Goal: Communication & Community: Answer question/provide support

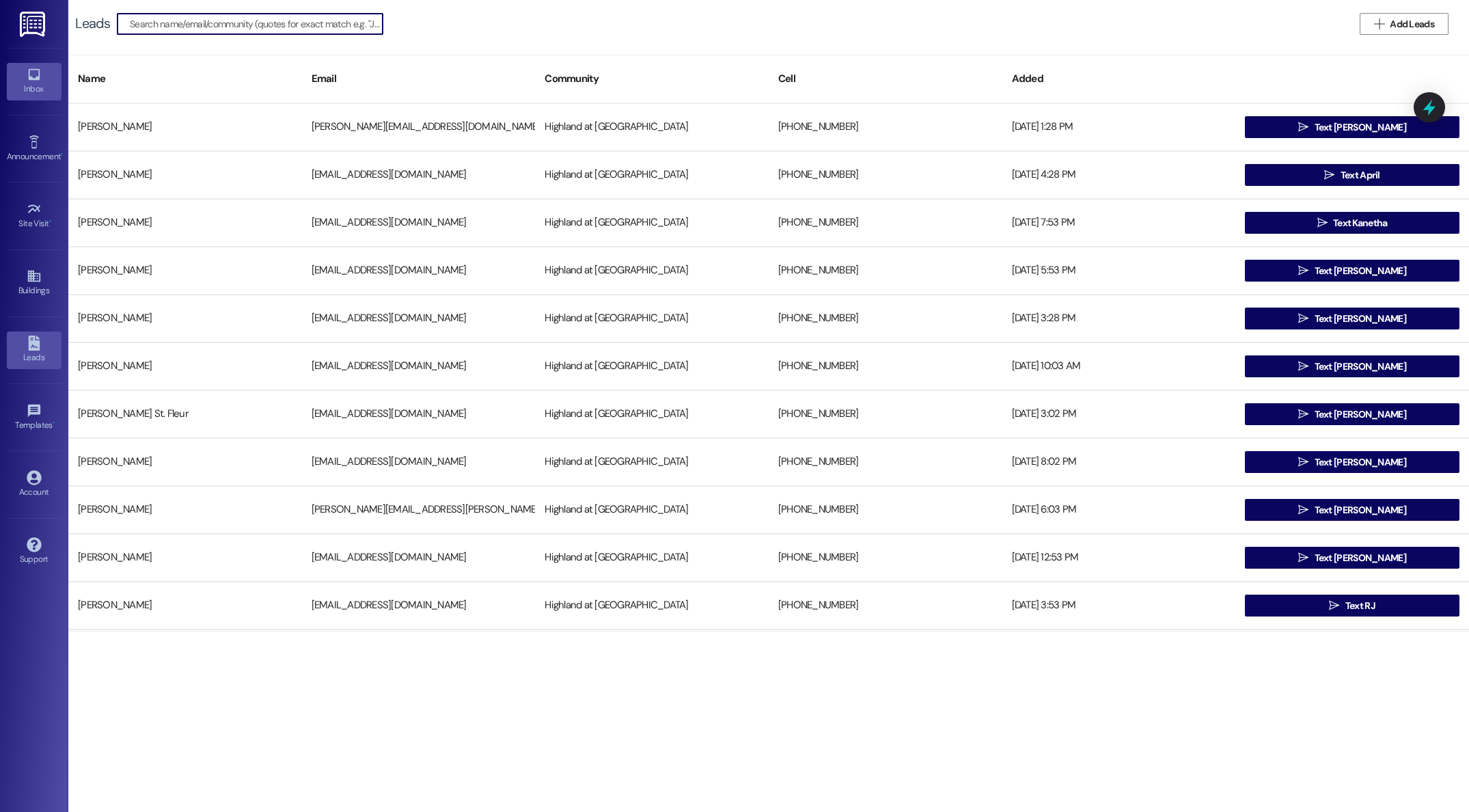
click at [34, 93] on div "Inbox" at bounding box center [34, 89] width 68 height 14
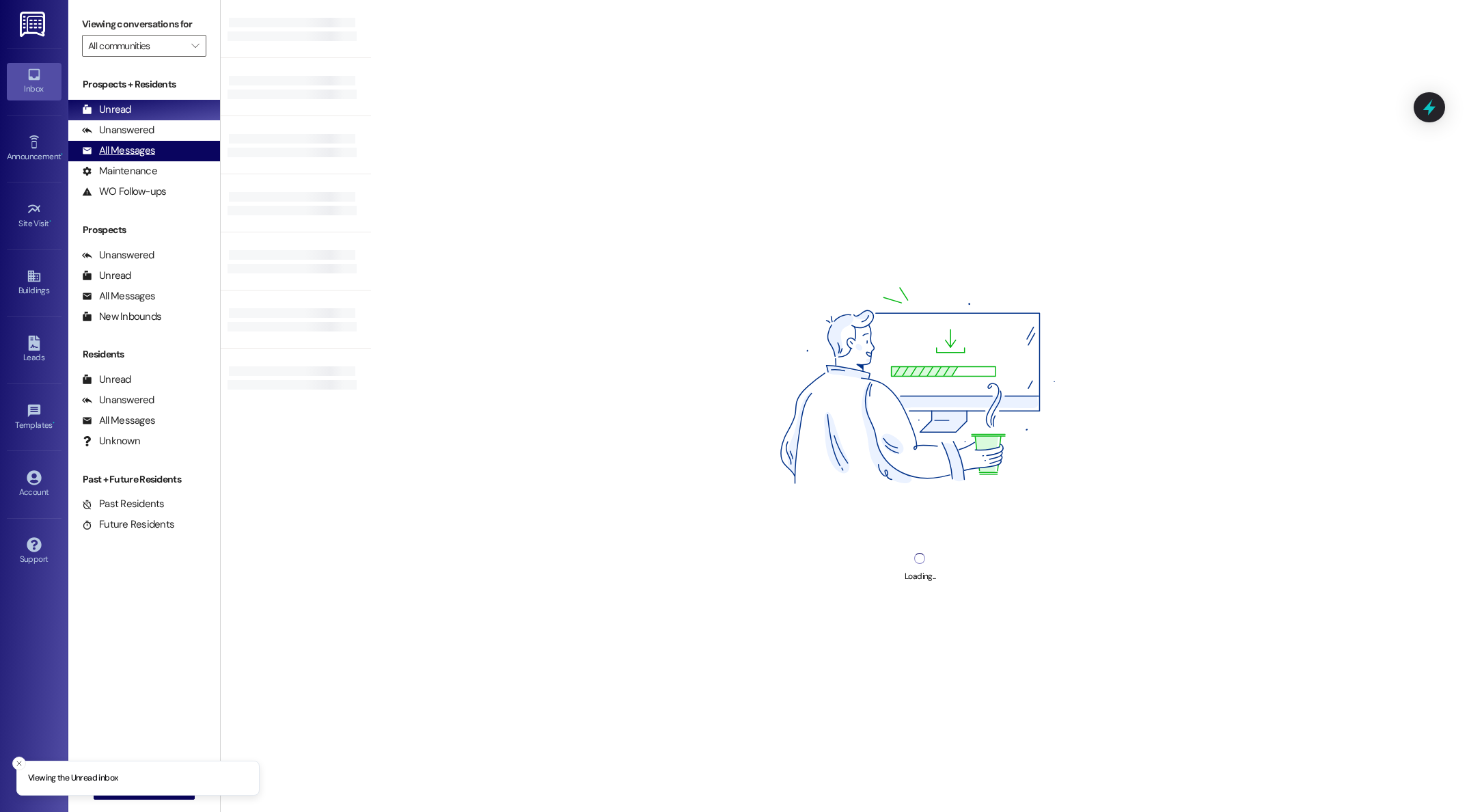
click at [119, 151] on div "All Messages" at bounding box center [119, 151] width 73 height 15
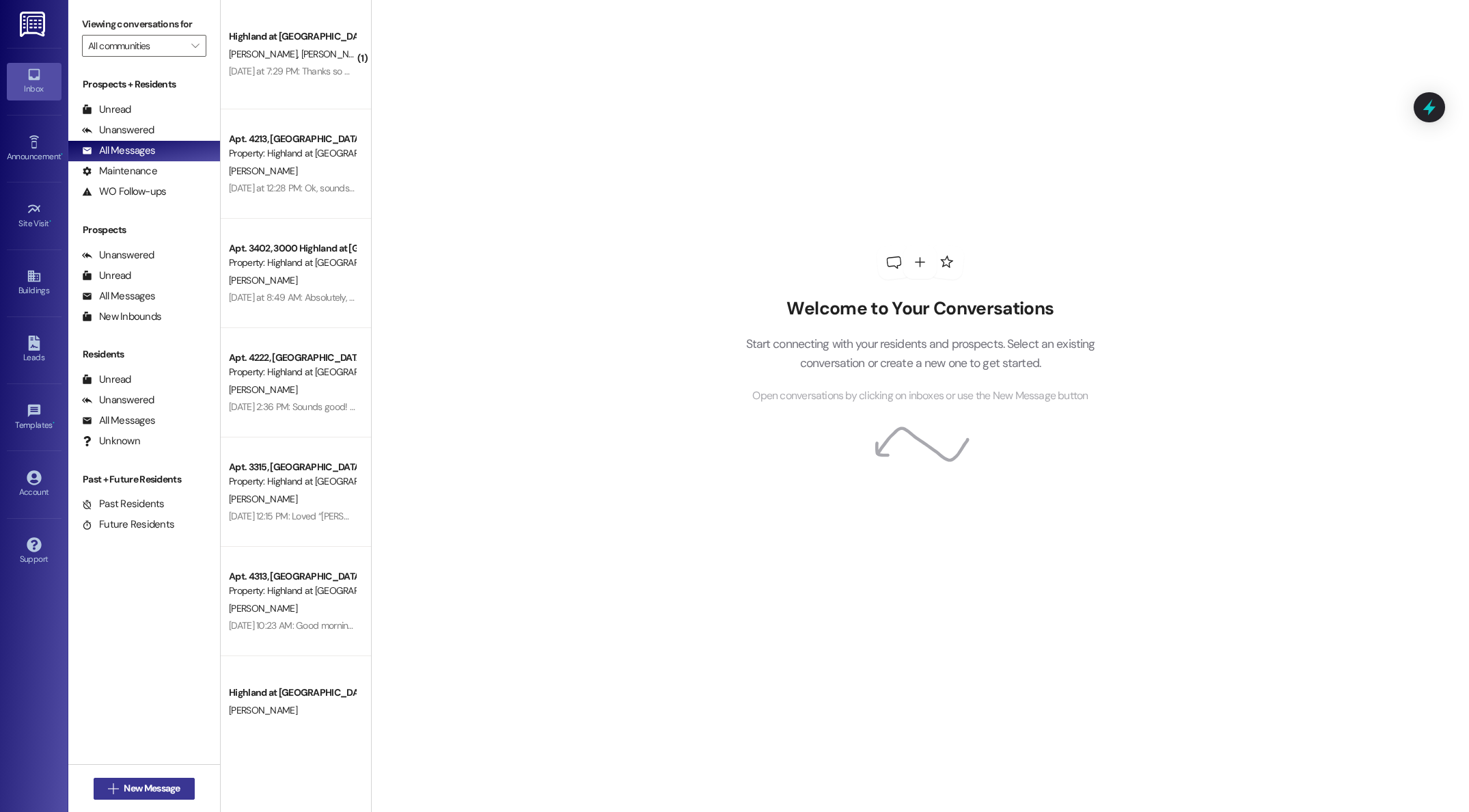
click at [145, 789] on span "New Message" at bounding box center [151, 788] width 56 height 15
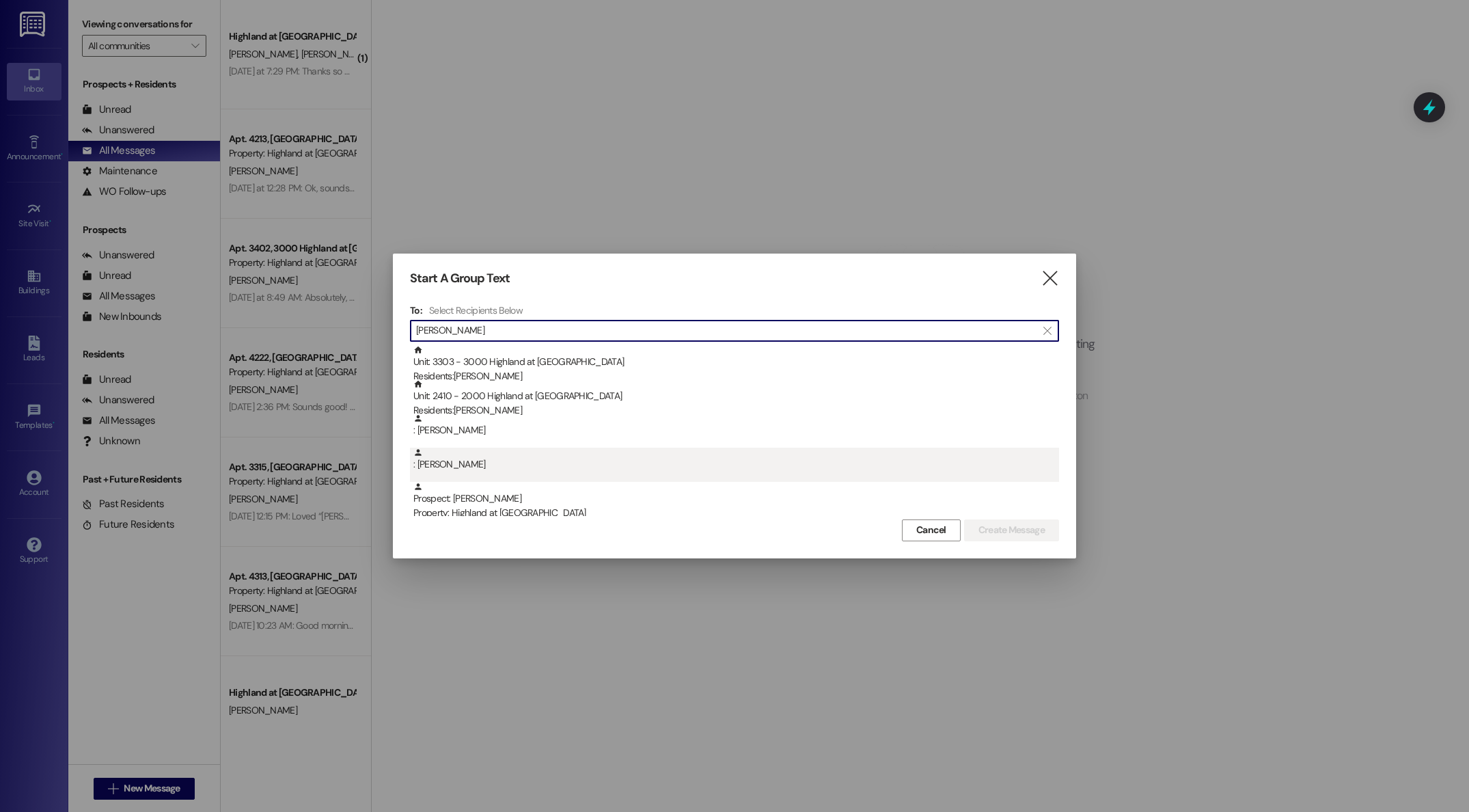
type input "[PERSON_NAME]"
click at [474, 461] on div ": [PERSON_NAME]" at bounding box center [736, 460] width 646 height 24
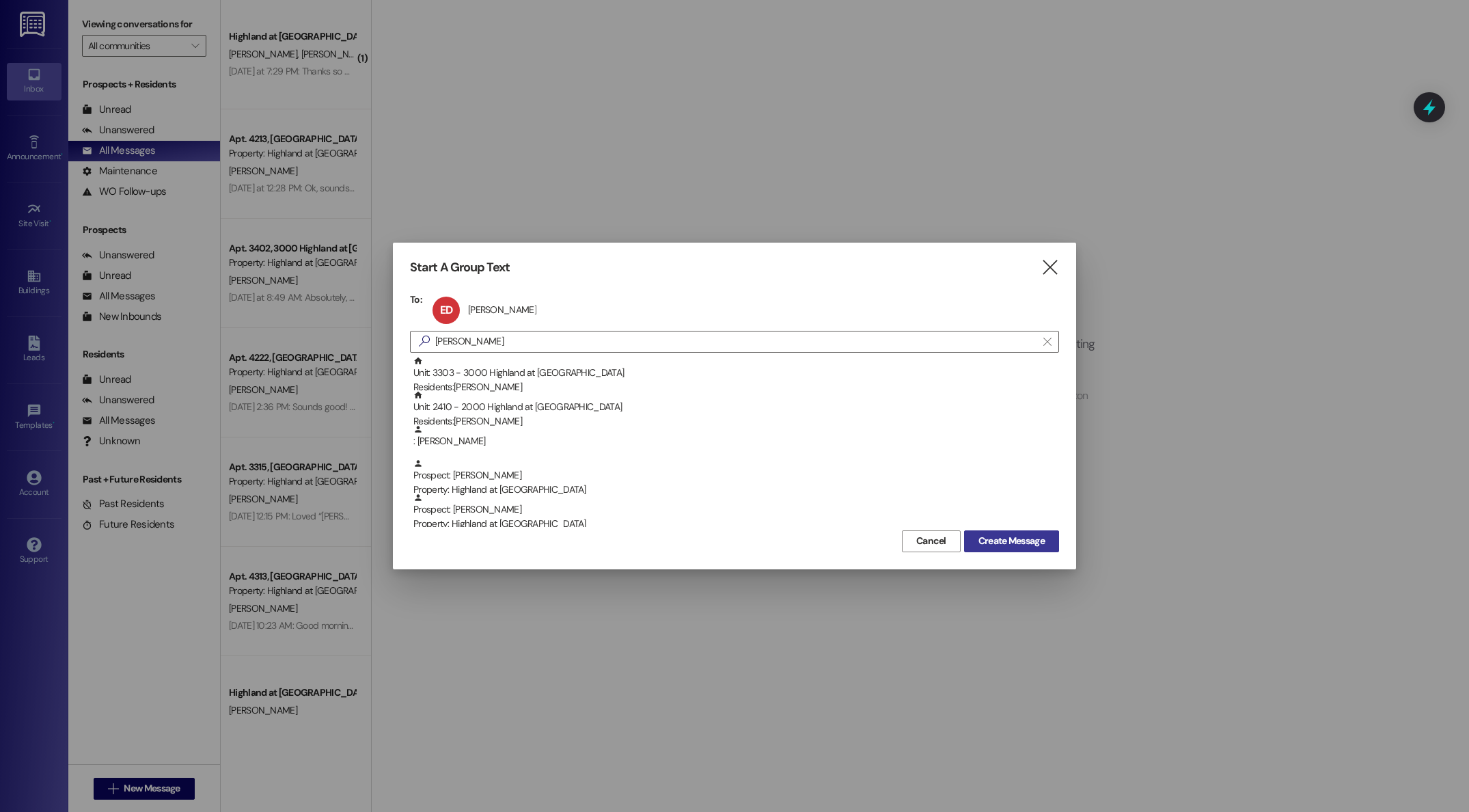
click at [1016, 546] on span "Create Message" at bounding box center [1011, 540] width 67 height 15
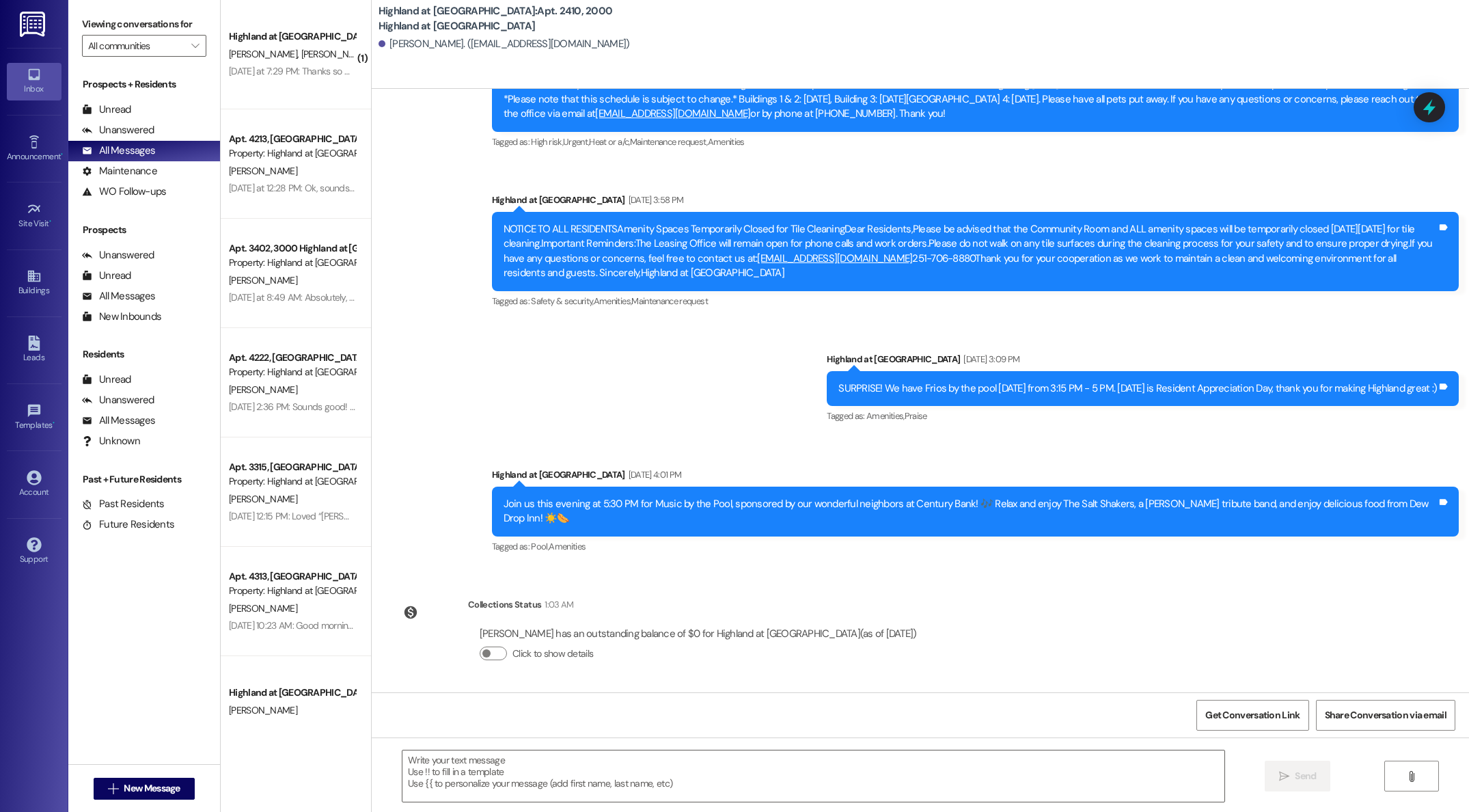
scroll to position [17661, 0]
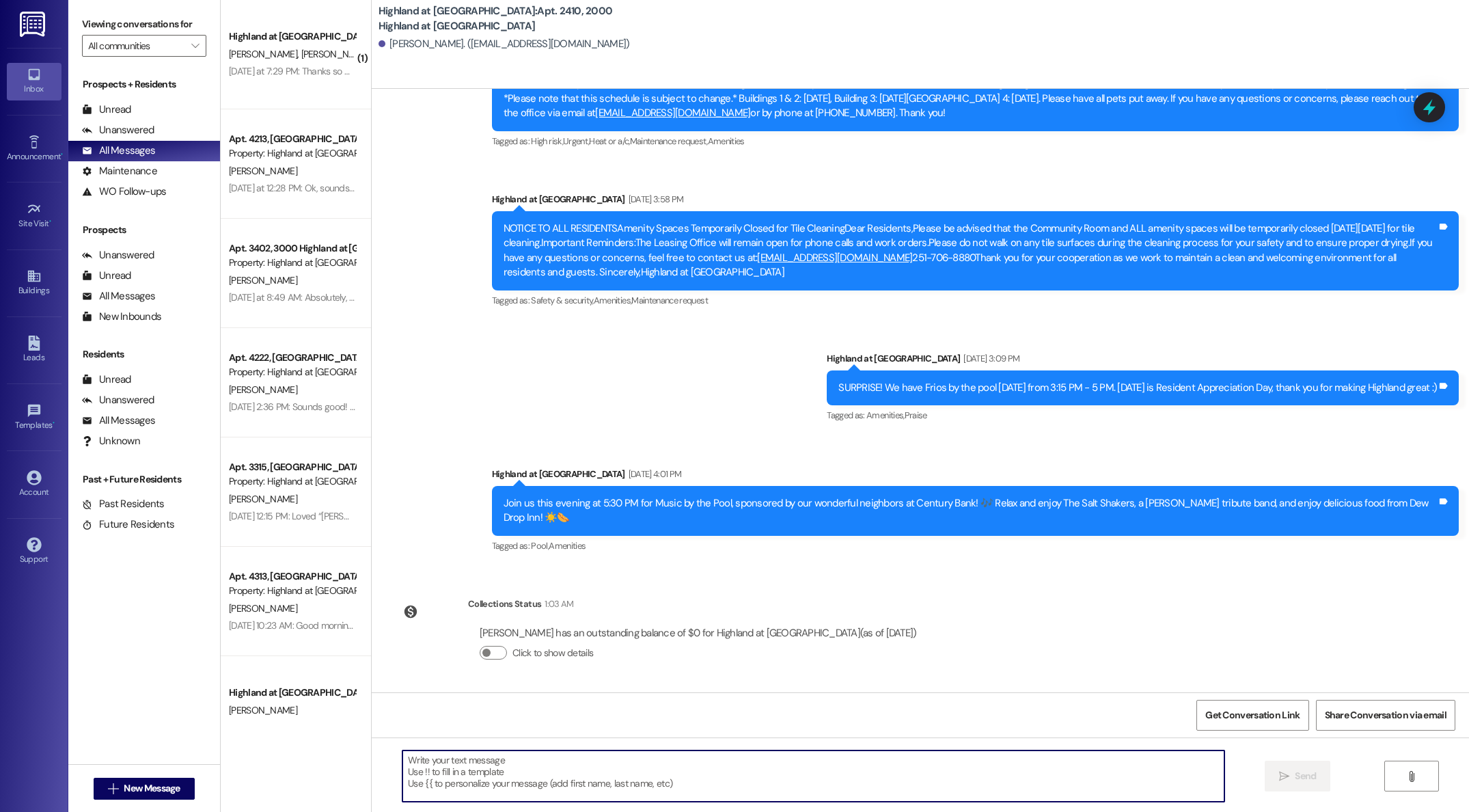
click at [719, 775] on textarea at bounding box center [813, 776] width 821 height 51
type textarea "Good morning, I have picked up your keys in your apartment, by chance do you st…"
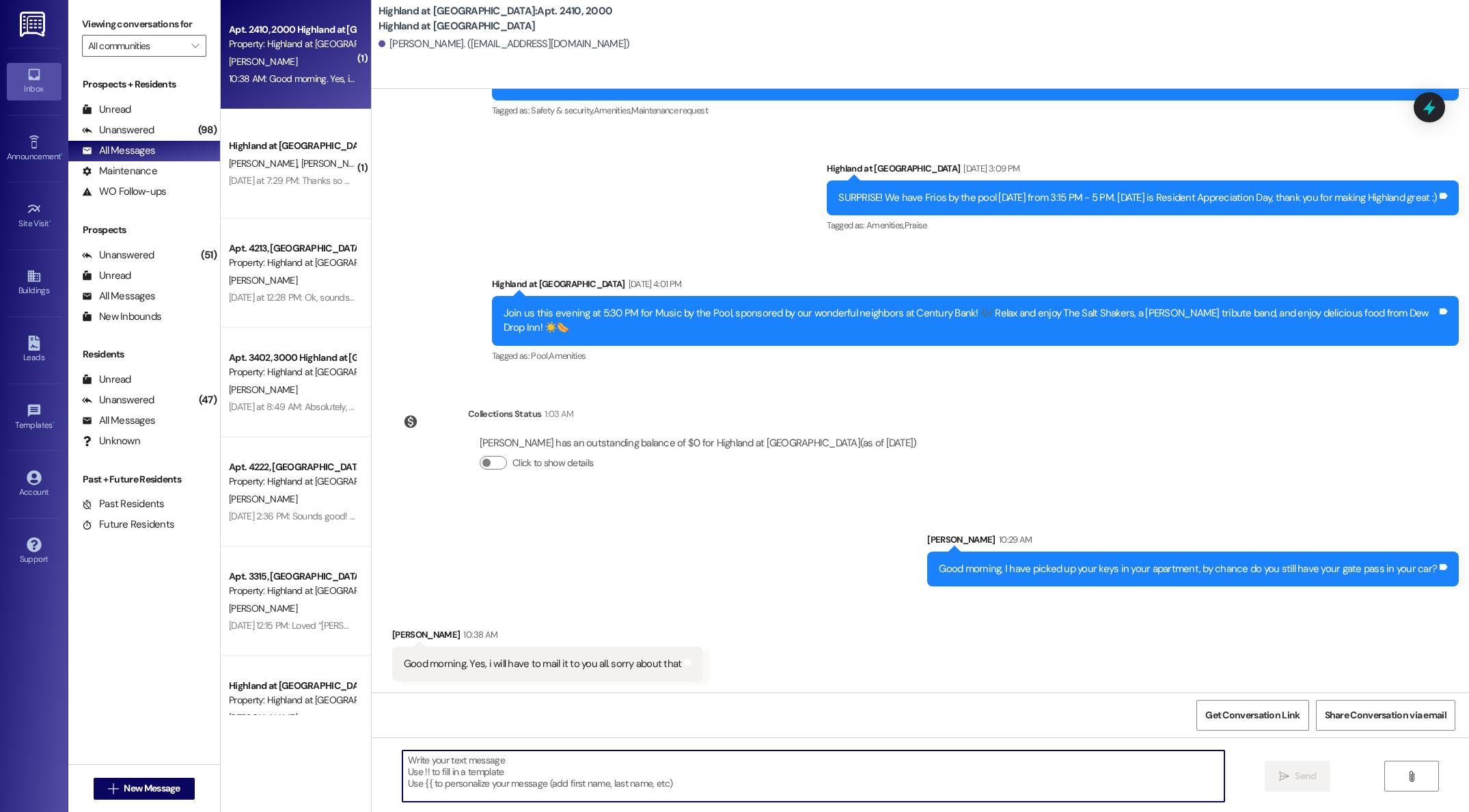
scroll to position [17851, 0]
click at [652, 757] on textarea at bounding box center [813, 776] width 821 height 51
type textarea "You're good. Just wanted to double check. Thank you, we will look for it in the…"
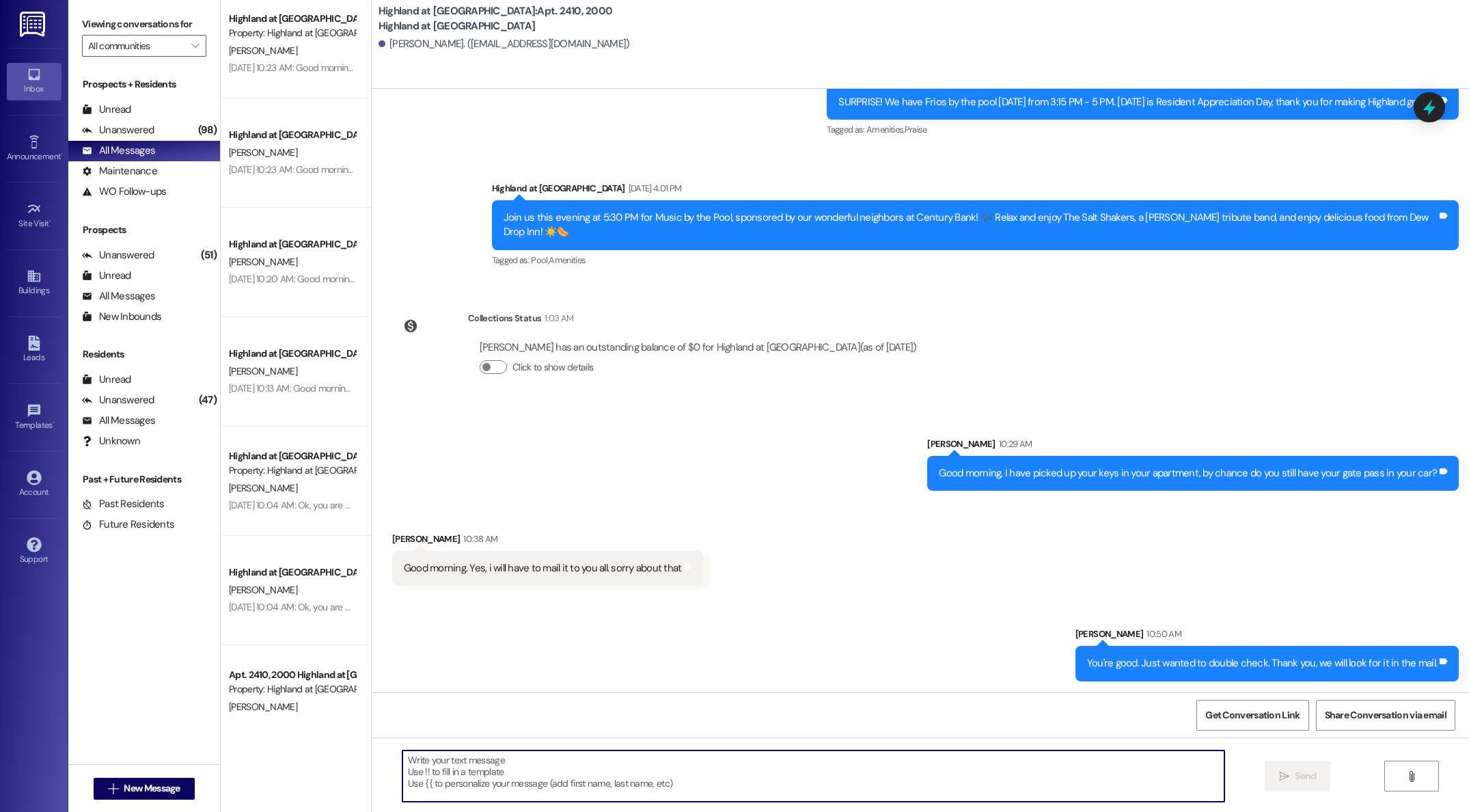
scroll to position [0, 0]
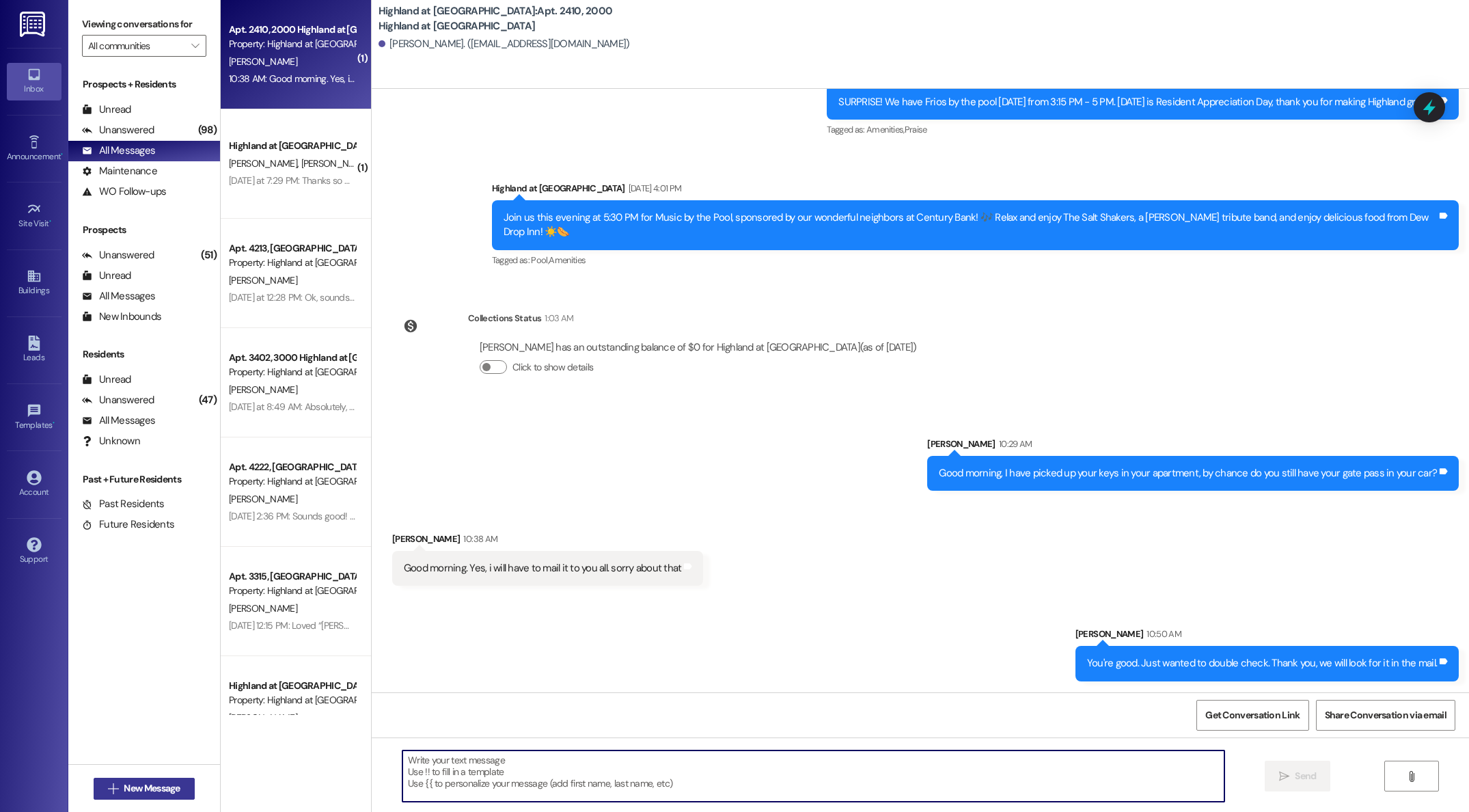
click at [124, 786] on span "New Message" at bounding box center [151, 788] width 56 height 15
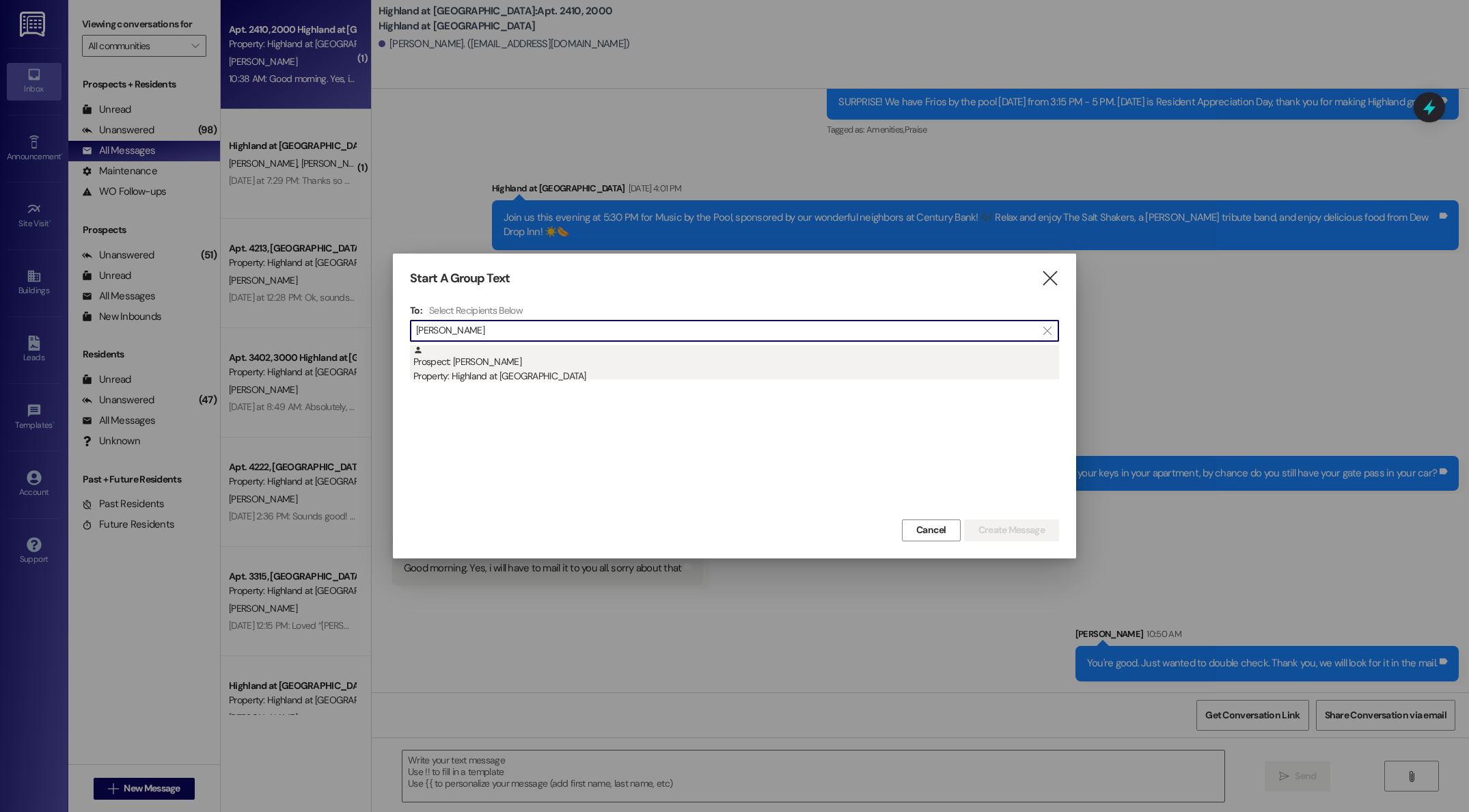
type input "[PERSON_NAME]"
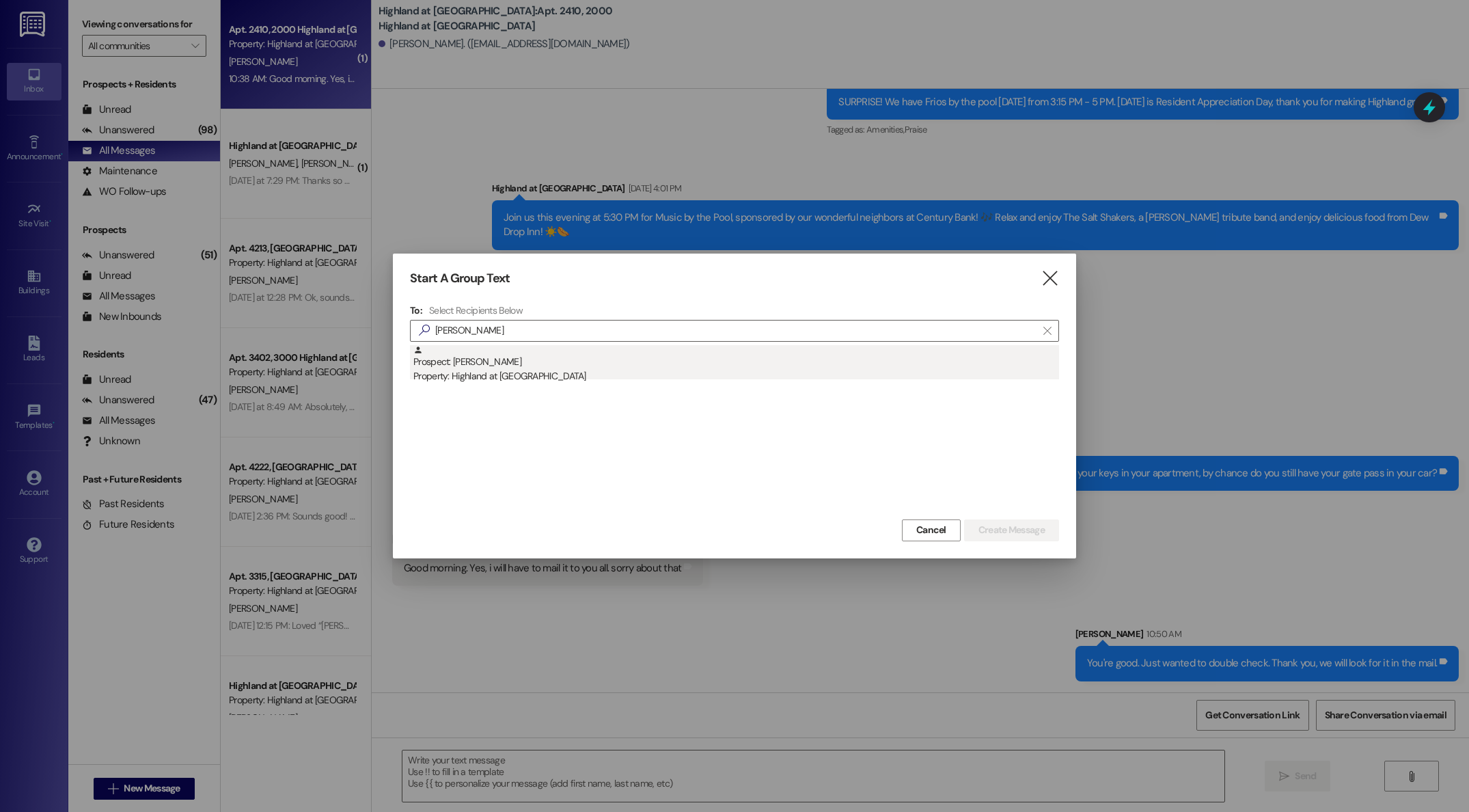
click at [488, 364] on div "Prospect: [PERSON_NAME] Property: Highland at [GEOGRAPHIC_DATA]" at bounding box center [736, 364] width 646 height 39
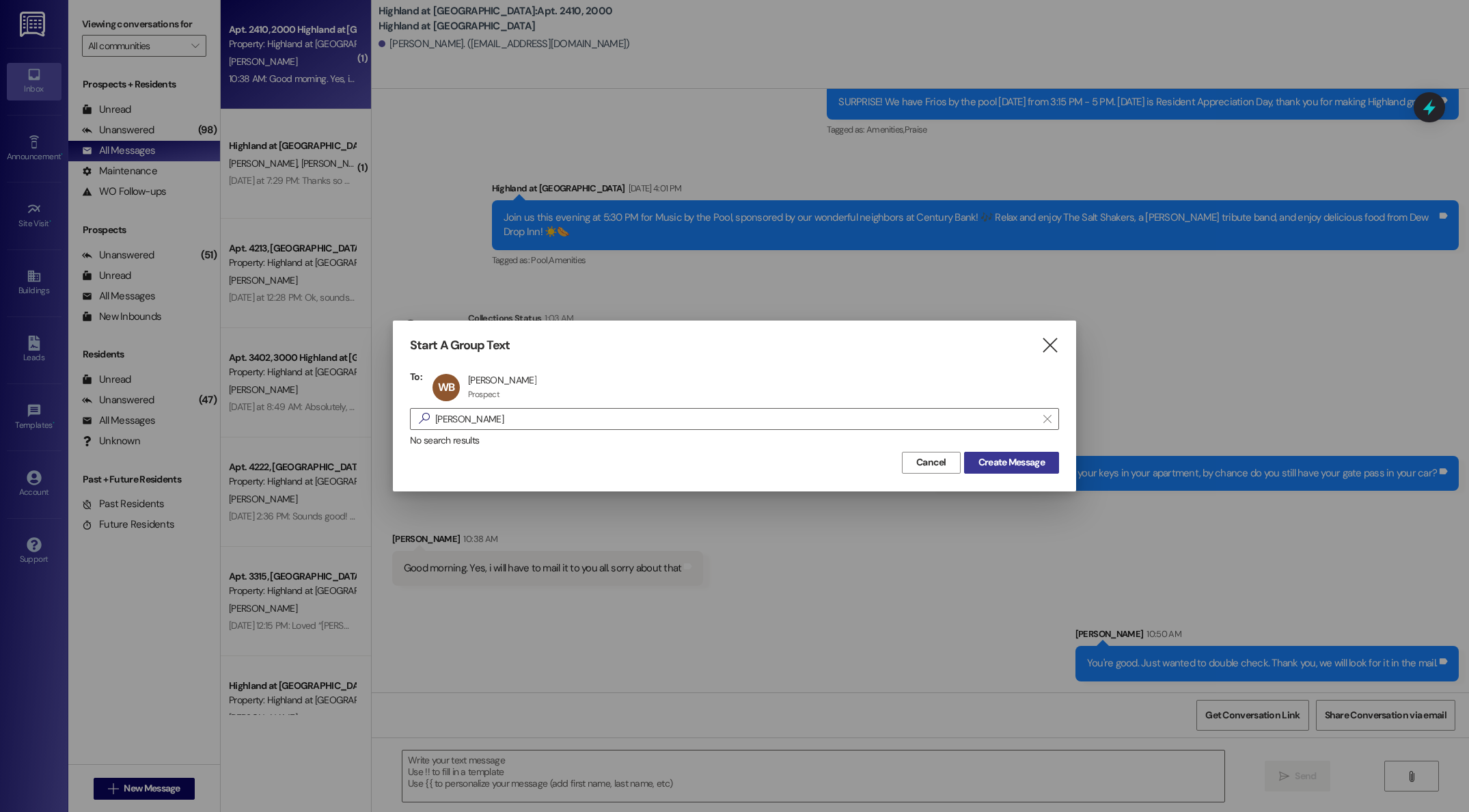
click at [987, 460] on span "Create Message" at bounding box center [1011, 462] width 67 height 15
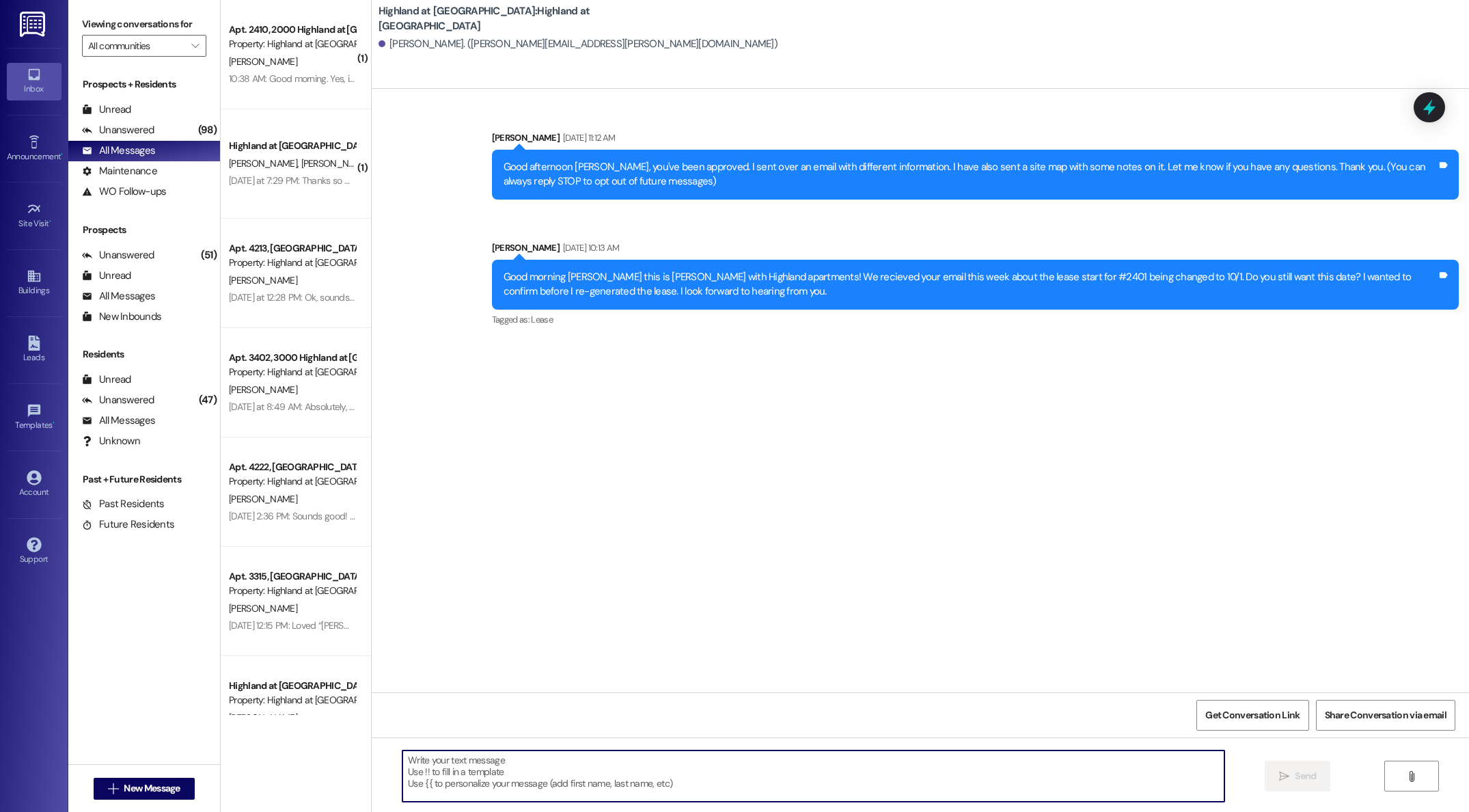
click at [697, 786] on textarea at bounding box center [813, 776] width 821 height 51
type textarea "G"
